Goal: Find specific page/section: Find specific page/section

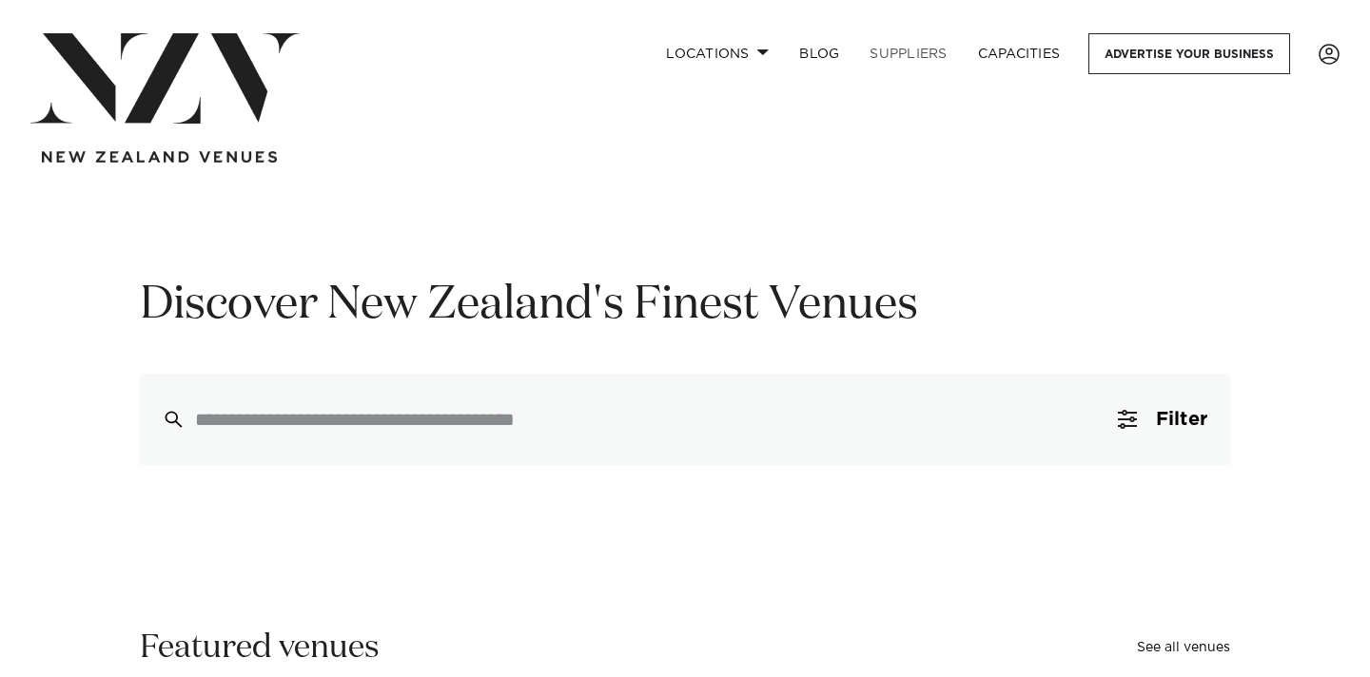
click at [916, 56] on link "SUPPLIERS" at bounding box center [907, 53] width 107 height 41
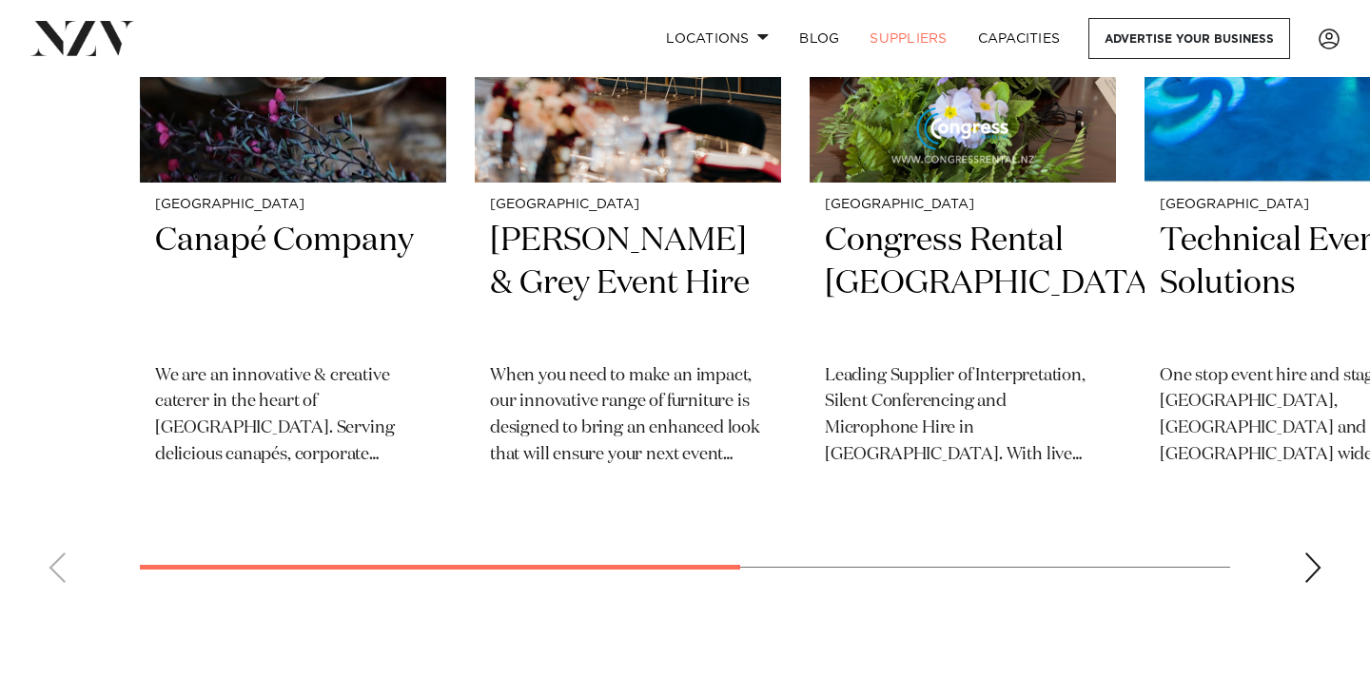
scroll to position [1018, 0]
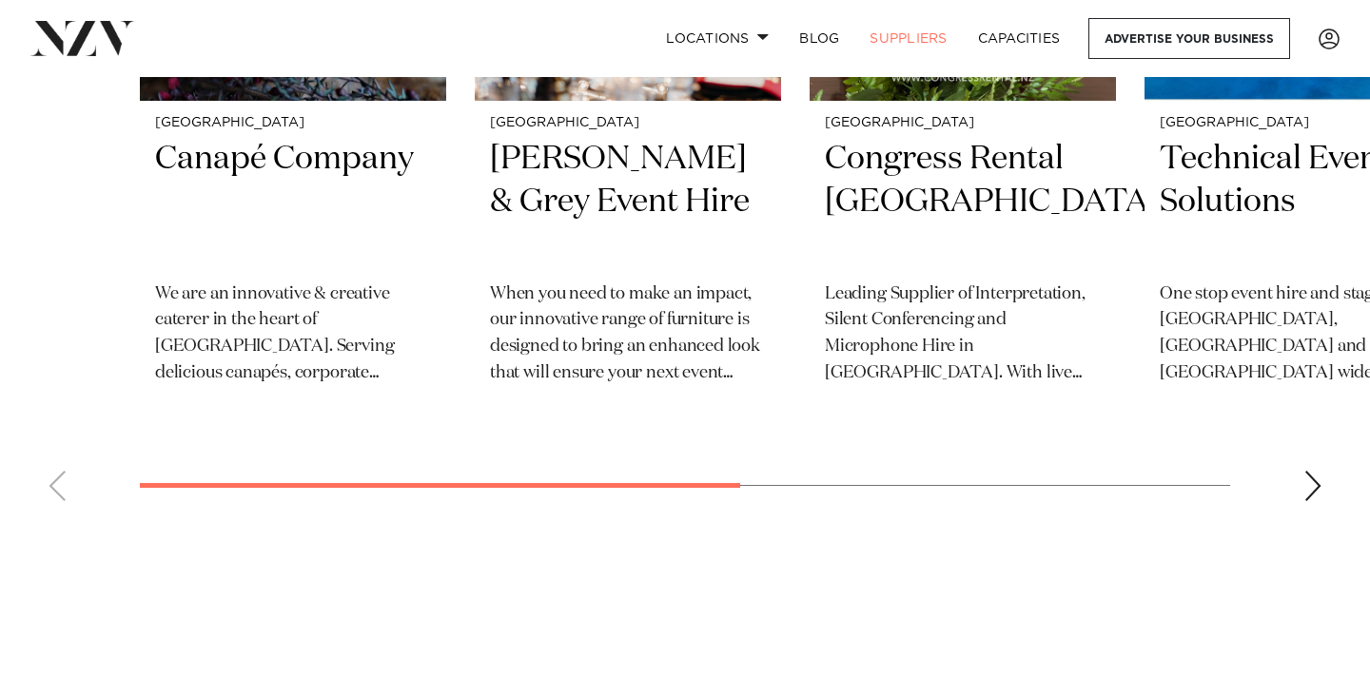
click at [1294, 477] on swiper-container "Wellington Canapé Company ​We are an innovative & creative caterer in the heart…" at bounding box center [685, 103] width 1370 height 827
click at [1314, 482] on div "Next slide" at bounding box center [1312, 486] width 19 height 30
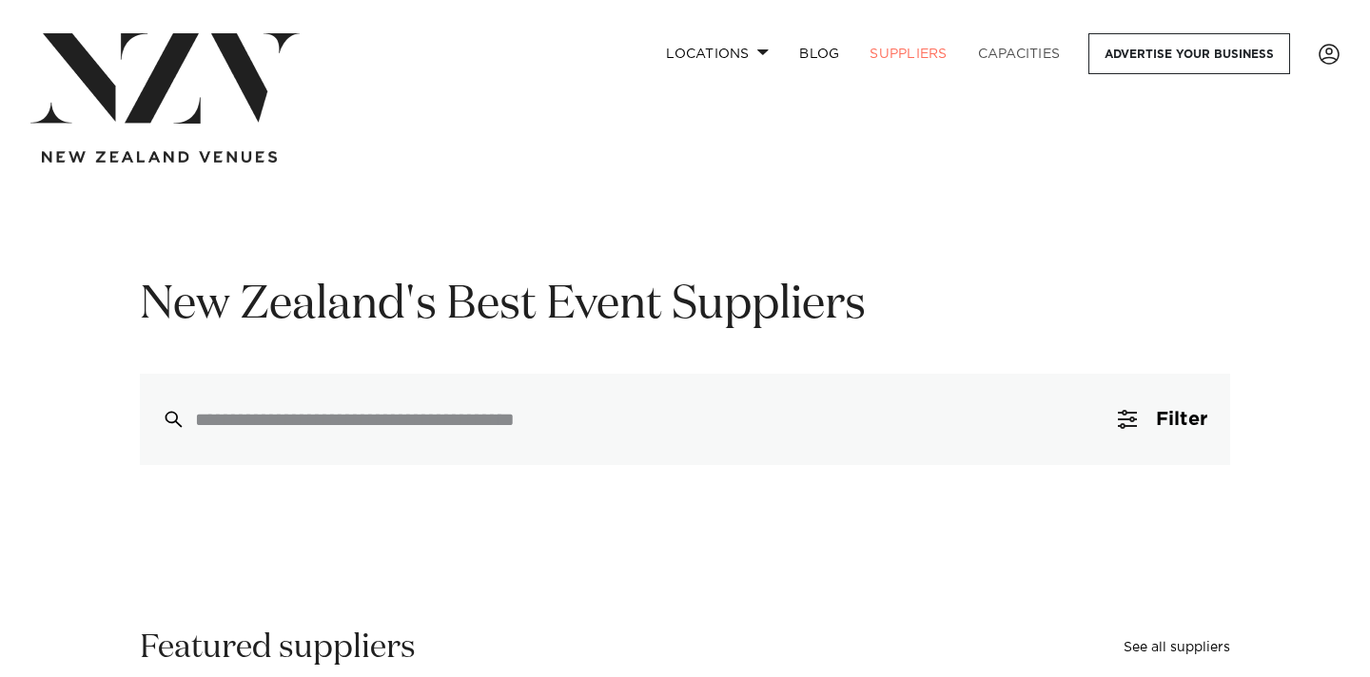
scroll to position [0, 0]
click at [1008, 50] on link "Capacities" at bounding box center [1019, 53] width 113 height 41
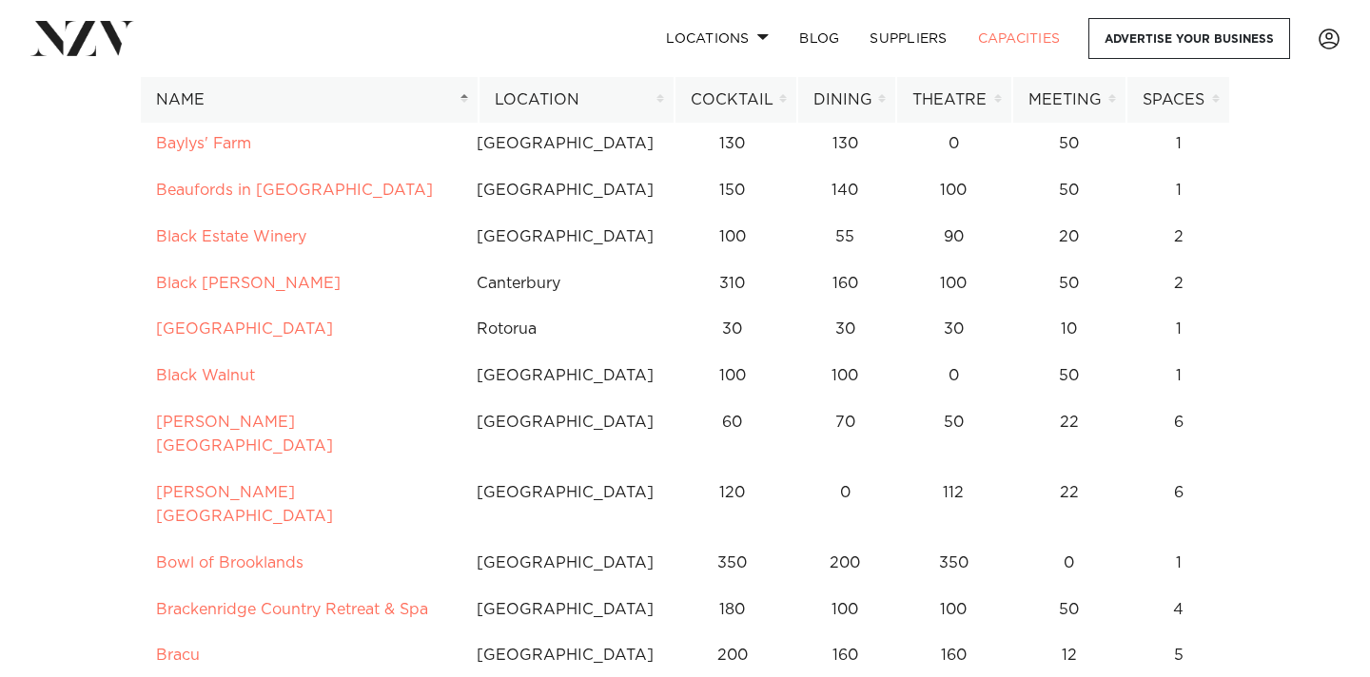
scroll to position [1401, 0]
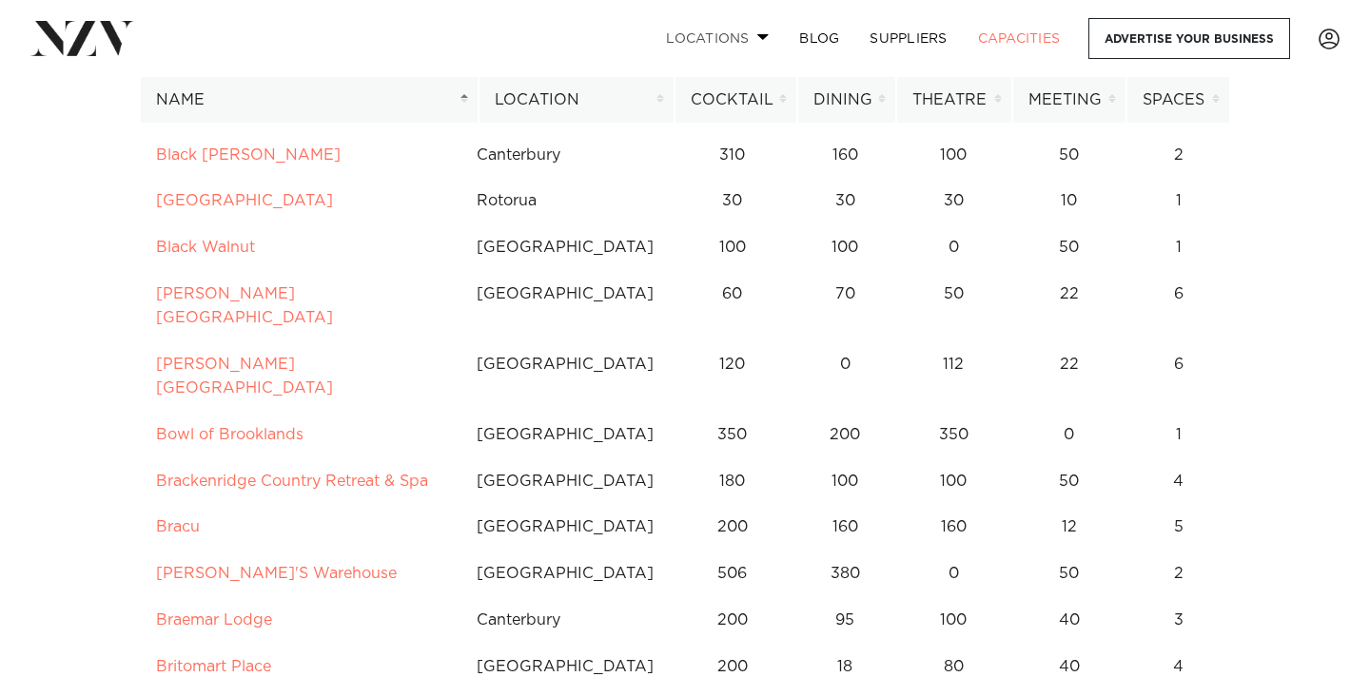
click at [704, 31] on link "Locations" at bounding box center [717, 38] width 133 height 41
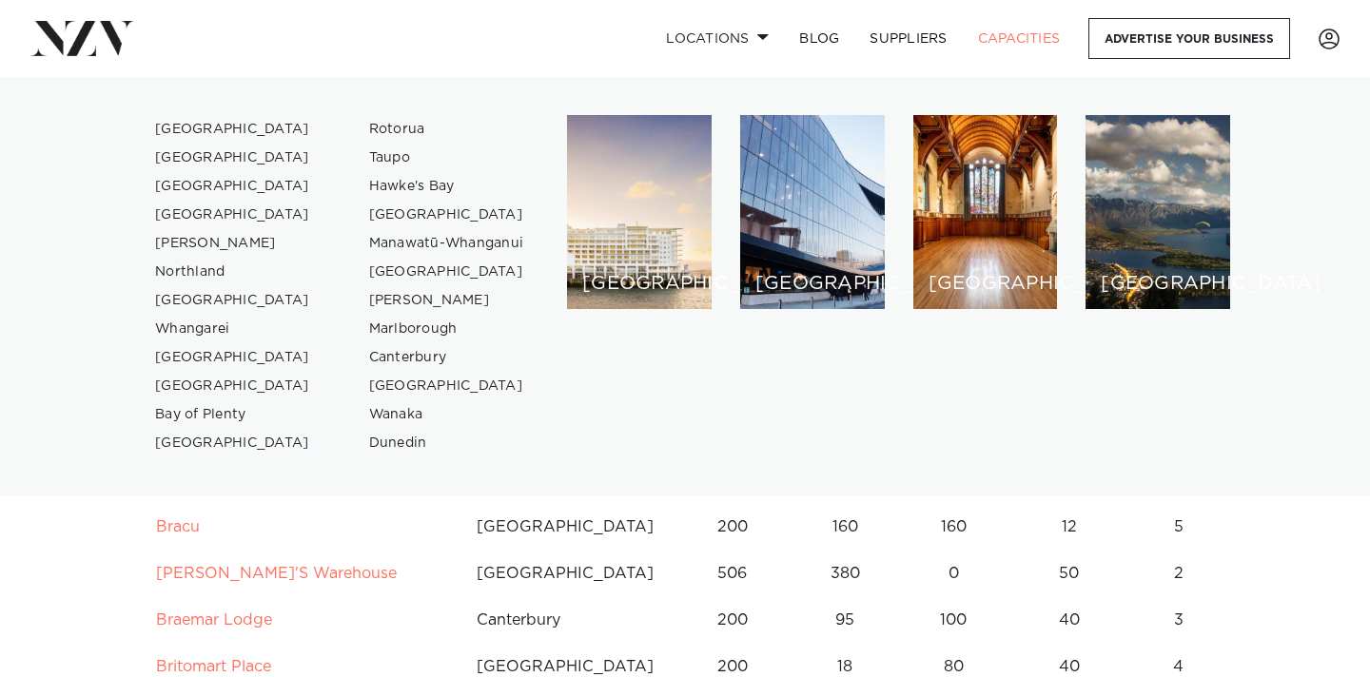
click at [185, 440] on link "[GEOGRAPHIC_DATA]" at bounding box center [232, 443] width 185 height 29
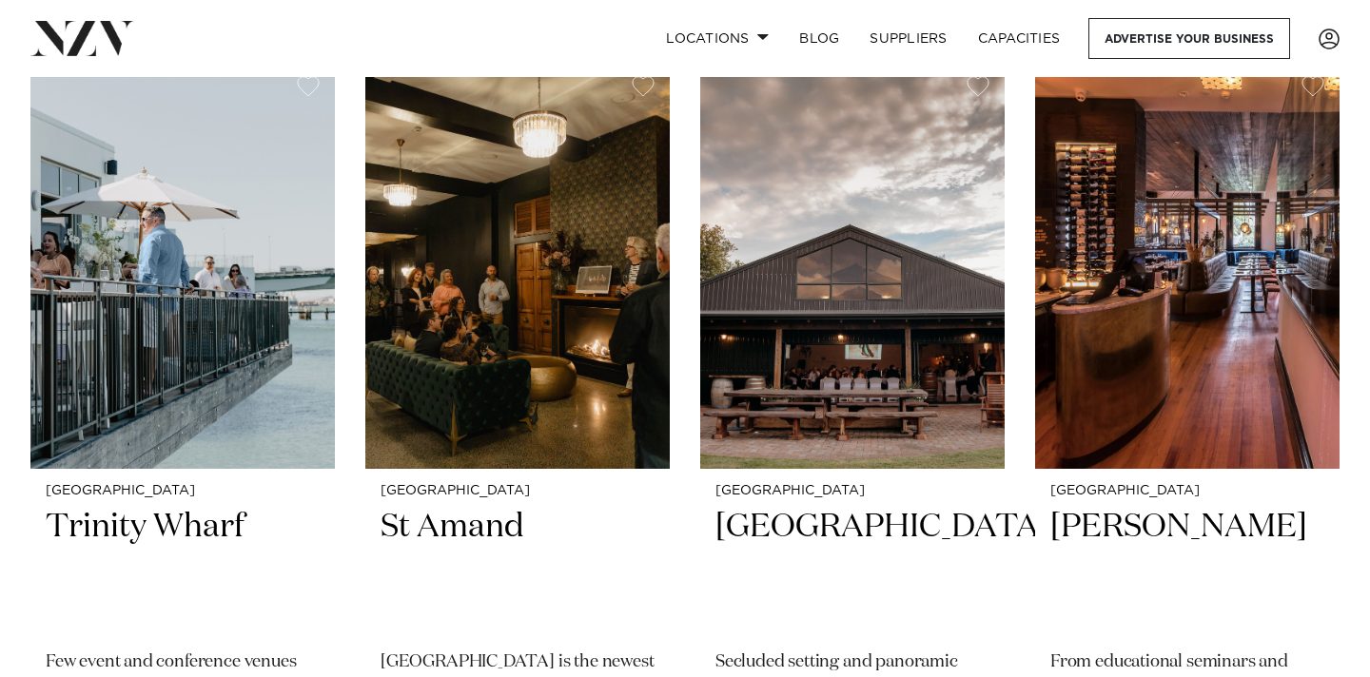
scroll to position [1041, 0]
